Goal: Information Seeking & Learning: Check status

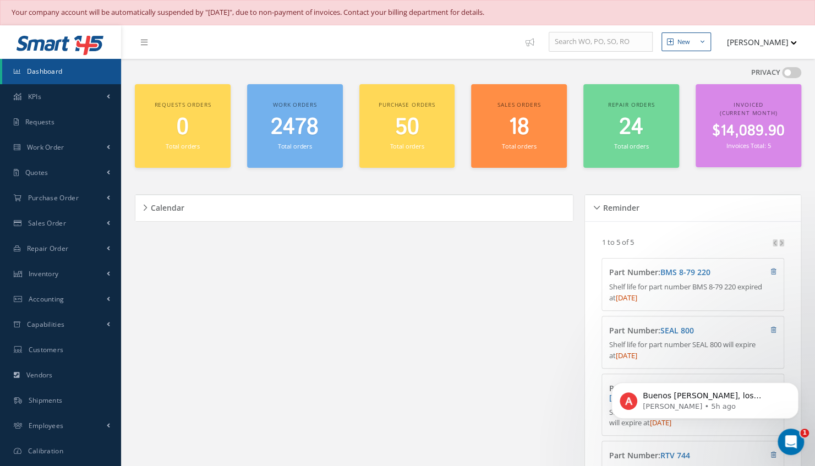
click at [58, 73] on span "Dashboard" at bounding box center [45, 71] width 36 height 9
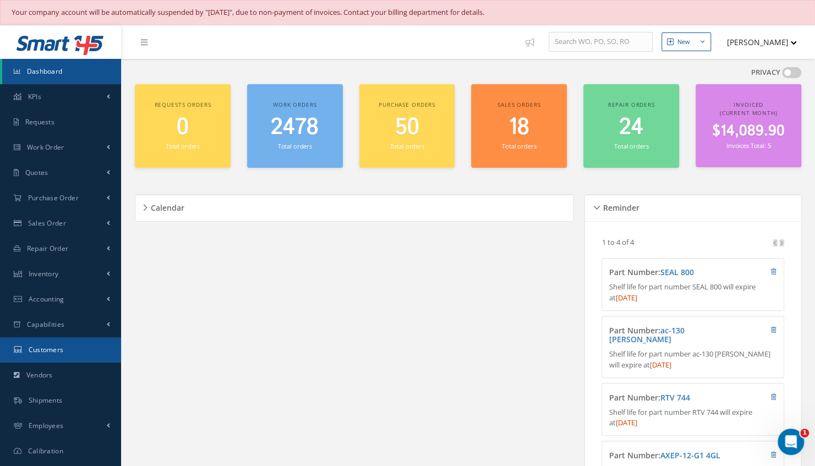
click at [60, 350] on span "Customers" at bounding box center [46, 349] width 35 height 9
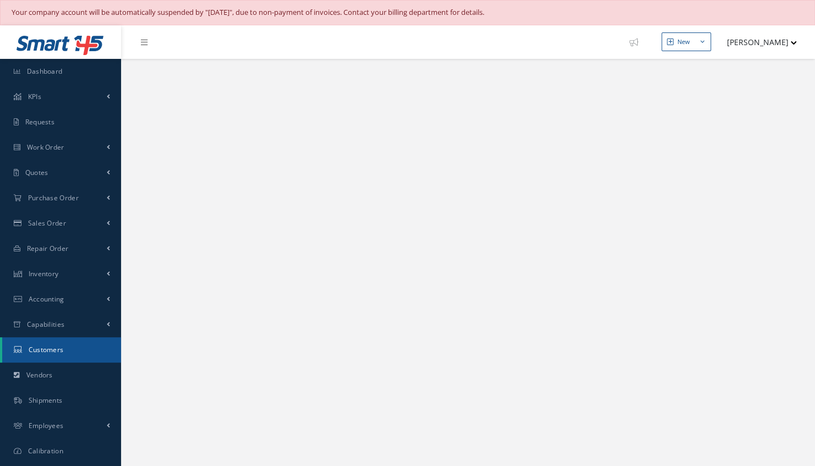
select select "25"
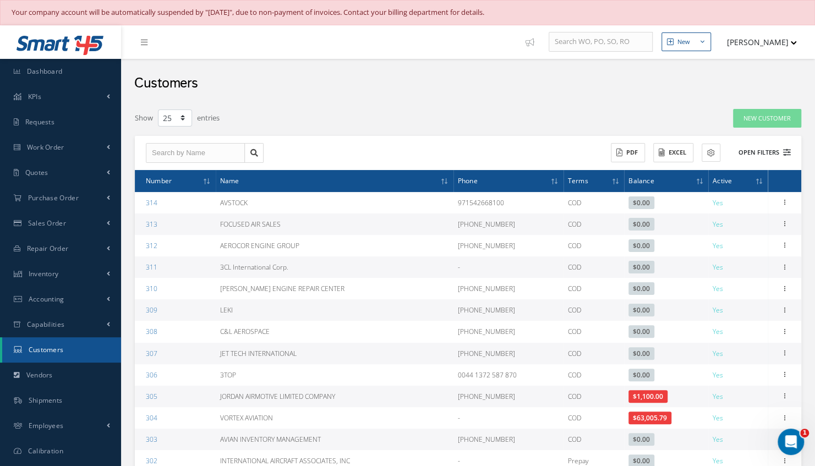
click at [765, 152] on button "Open Filters" at bounding box center [760, 153] width 62 height 18
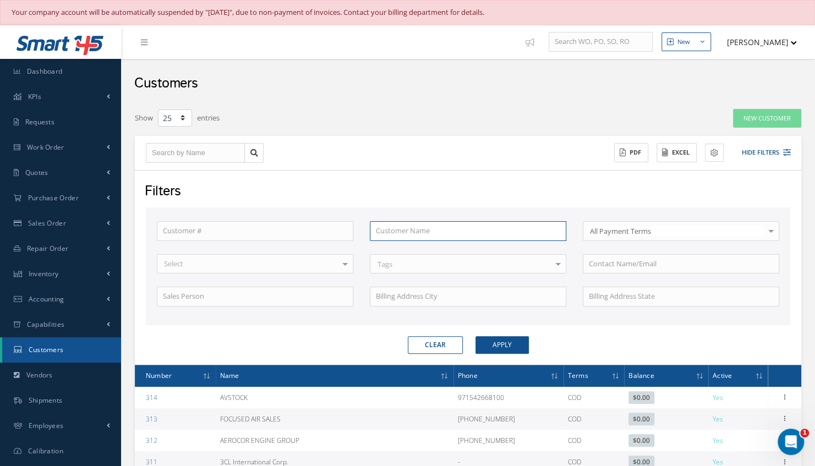
click at [435, 227] on input "text" at bounding box center [468, 231] width 197 height 20
type input "a"
type input "ai"
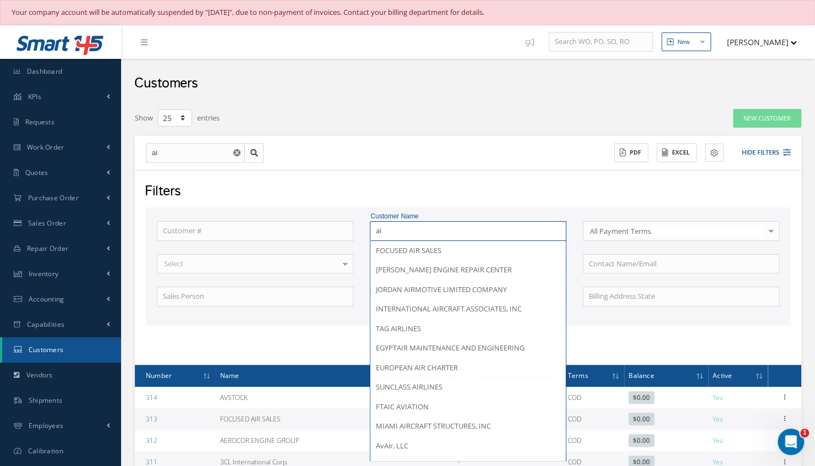
type input "aia"
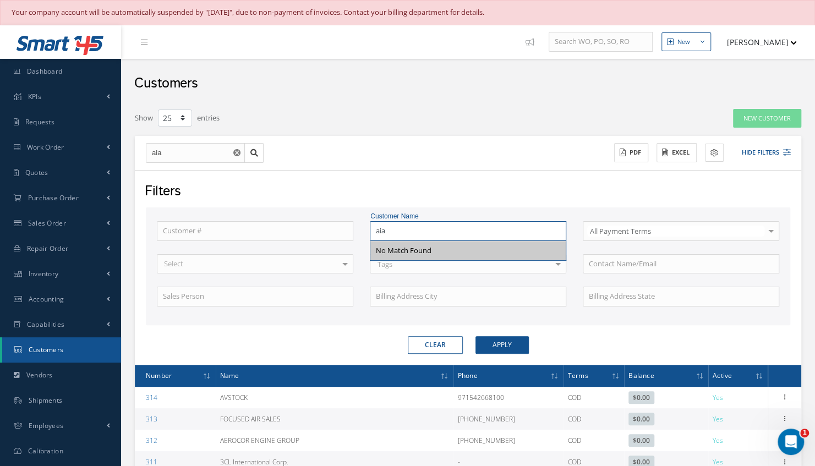
type input "ai"
type input "a"
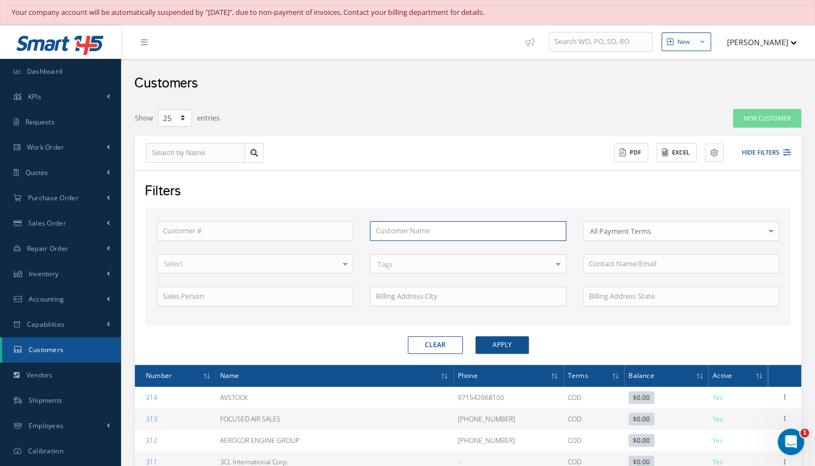
type input "i"
type input "ia"
type input "iai"
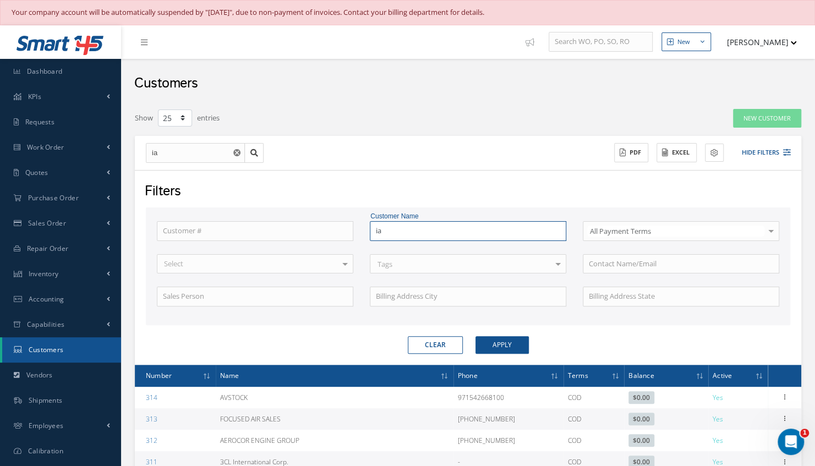
type input "iai"
type input "ia"
type input "i"
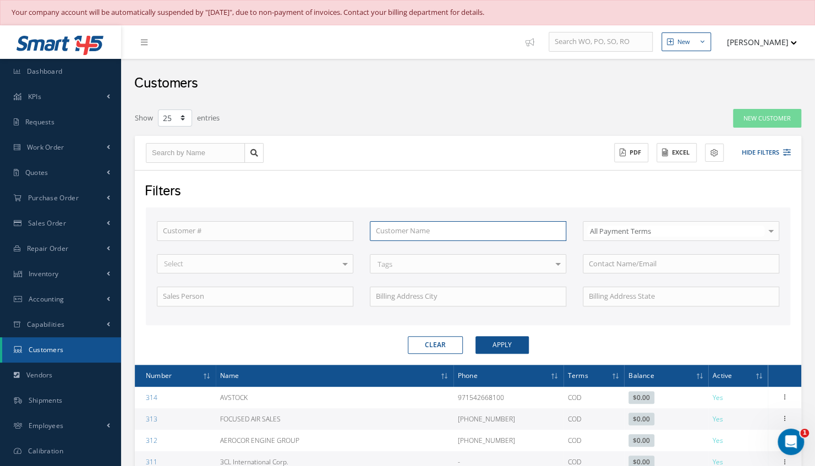
type input "I"
type input "IA"
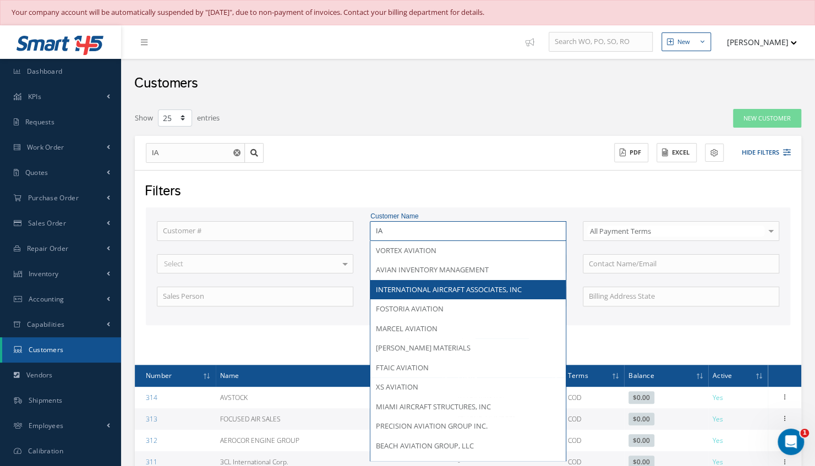
type input "IA"
click at [428, 297] on div "Customer # Customer Name IA VORTEX AVIATION AVIAN INVENTORY MANAGEMENT INTERNAT…" at bounding box center [468, 270] width 639 height 99
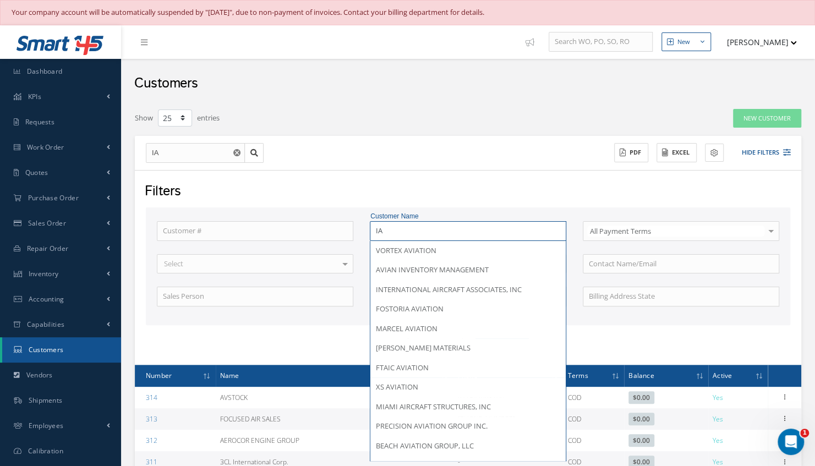
click at [408, 229] on input "IA" at bounding box center [468, 231] width 197 height 20
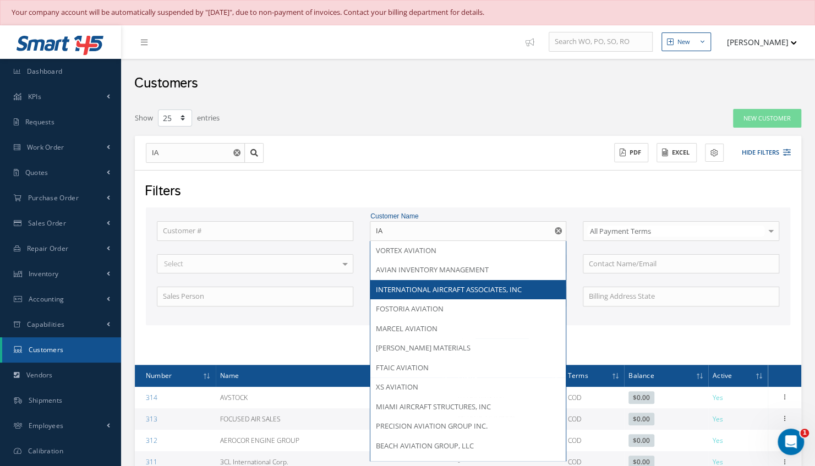
click at [428, 295] on div "INTERNATIONAL AIRCRAFT ASSOCIATES, INC" at bounding box center [468, 290] width 195 height 20
type input "INTERNATIONAL AIRCRAFT ASSOCIATES, INC"
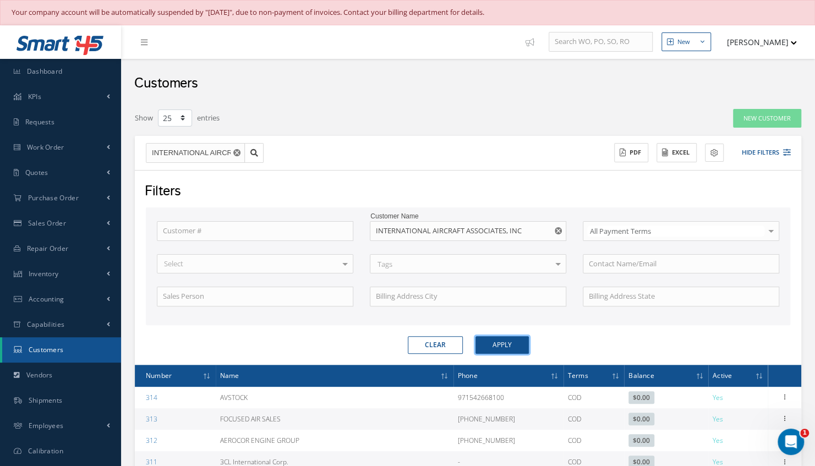
click at [499, 338] on button "Apply" at bounding box center [502, 345] width 53 height 18
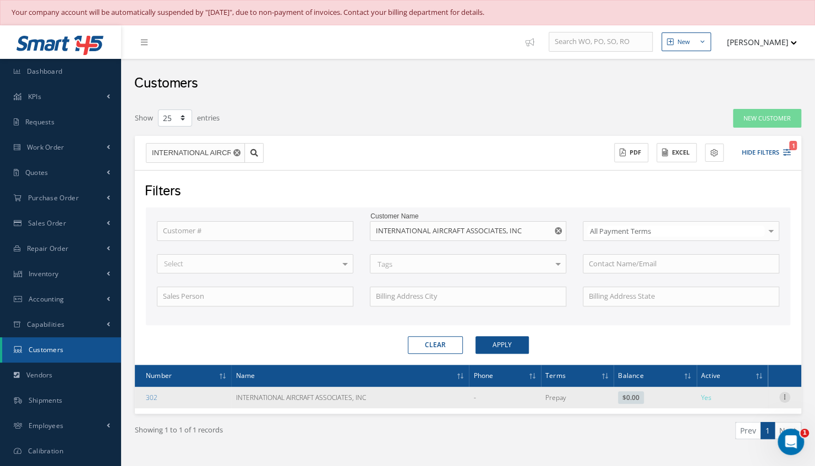
click at [784, 394] on icon at bounding box center [785, 396] width 11 height 9
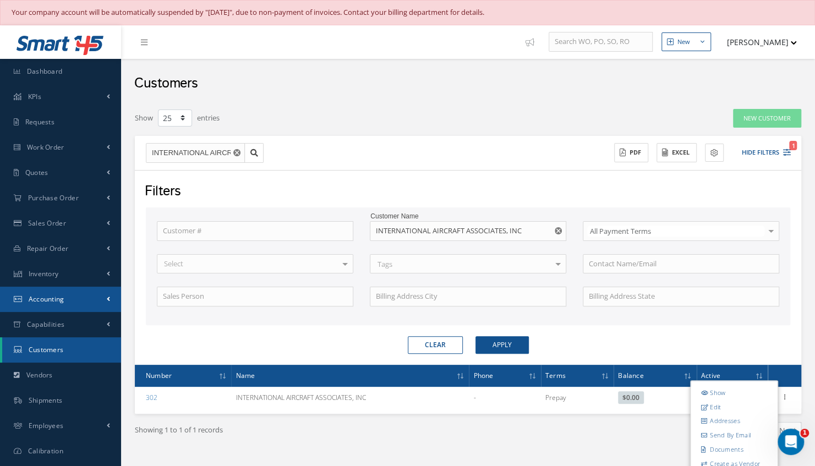
click at [56, 307] on link "Accounting" at bounding box center [60, 299] width 121 height 25
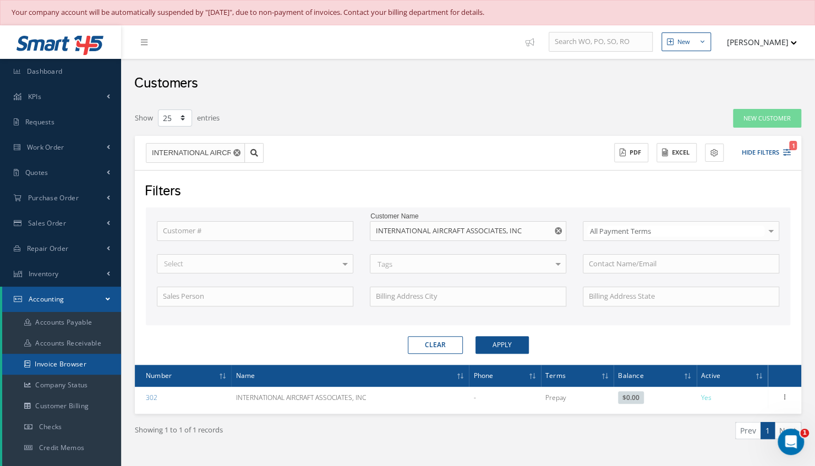
click at [65, 367] on link "Invoice Browser" at bounding box center [61, 364] width 119 height 21
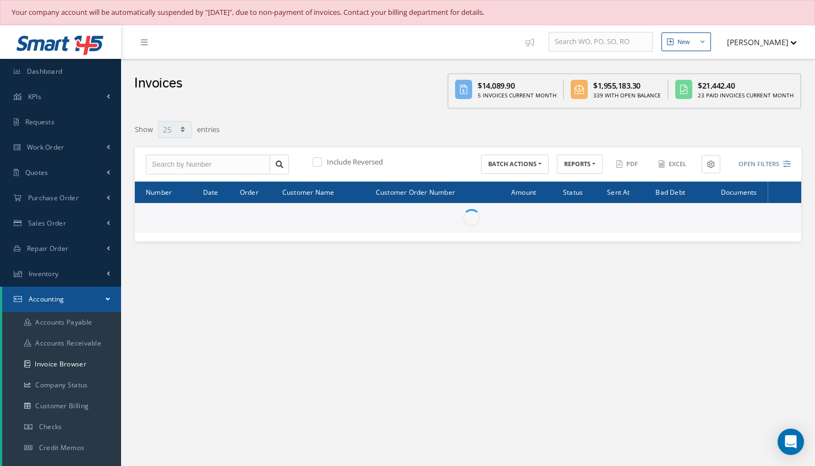
select select "25"
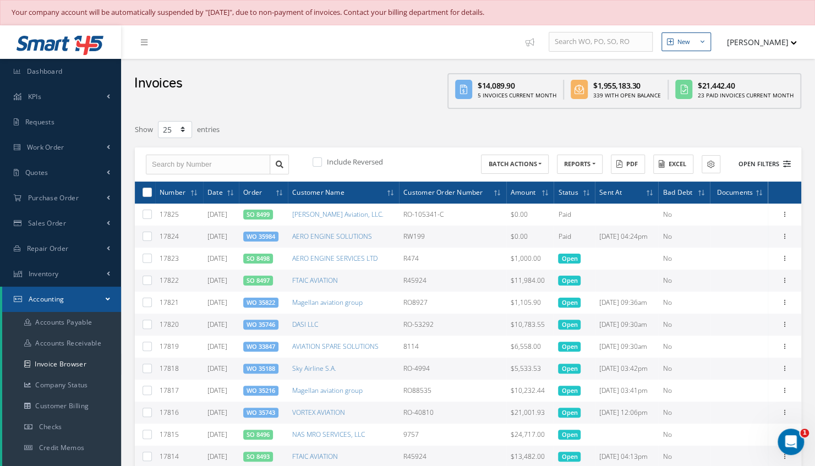
click at [771, 161] on button "Open Filters" at bounding box center [760, 164] width 62 height 18
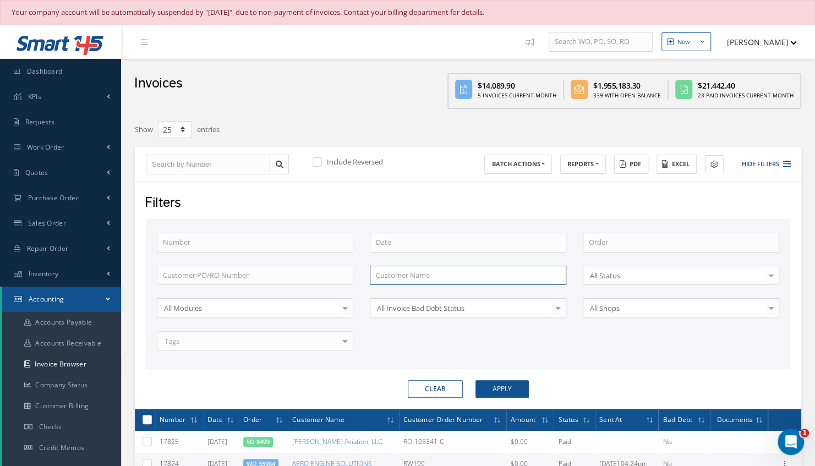
click at [409, 268] on input "text" at bounding box center [468, 276] width 197 height 20
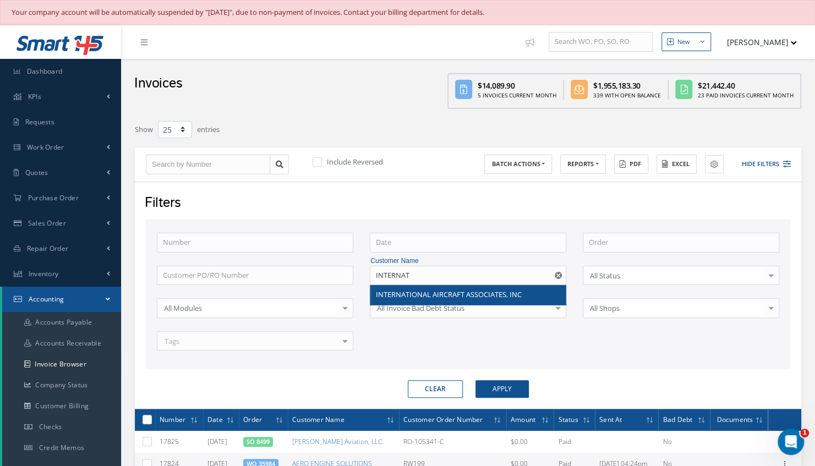
click at [424, 292] on span "INTERNATIONAL AIRCRAFT ASSOCIATES, INC" at bounding box center [449, 295] width 146 height 10
type input "INTERNATIONAL AIRCRAFT ASSOCIATES, INC"
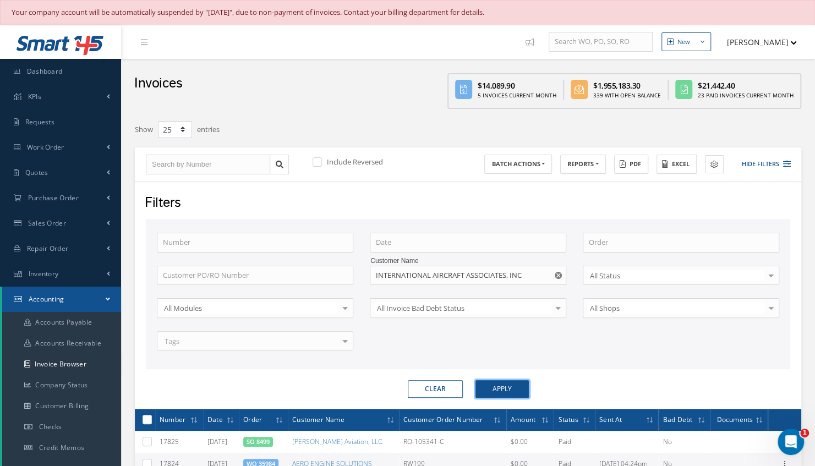
click at [502, 388] on button "Apply" at bounding box center [502, 389] width 53 height 18
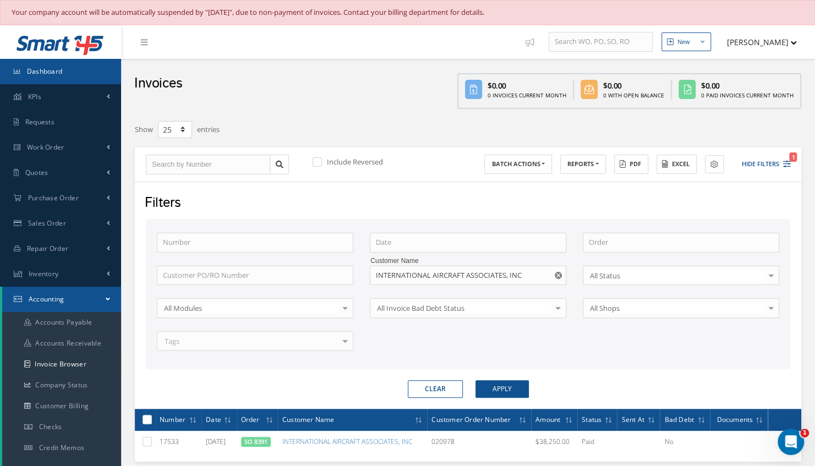
click at [63, 75] on link "Dashboard" at bounding box center [60, 71] width 121 height 25
